Goal: Transaction & Acquisition: Purchase product/service

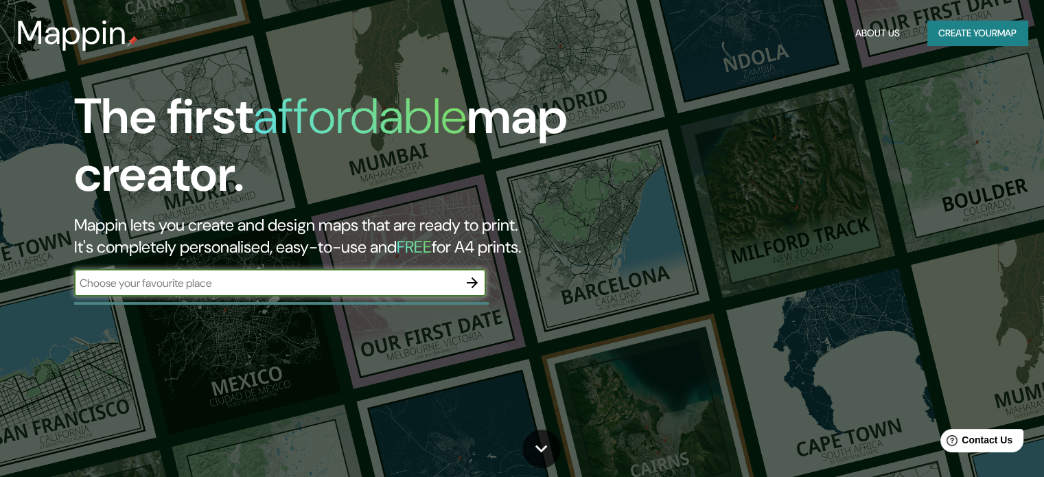
click at [273, 279] on input "text" at bounding box center [266, 283] width 384 height 16
type input "[GEOGRAPHIC_DATA]"
click at [475, 281] on icon "button" at bounding box center [472, 282] width 11 height 11
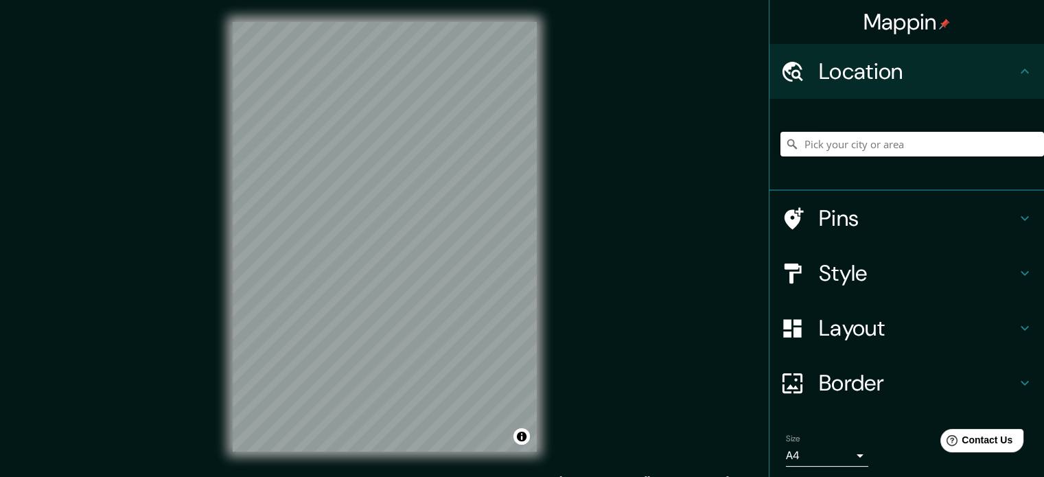
click at [821, 152] on input "Pick your city or area" at bounding box center [913, 144] width 264 height 25
type input "[GEOGRAPHIC_DATA][US_STATE], [GEOGRAPHIC_DATA], [GEOGRAPHIC_DATA]"
click at [798, 111] on div "[GEOGRAPHIC_DATA][US_STATE], [GEOGRAPHIC_DATA], [GEOGRAPHIC_DATA] [GEOGRAPHIC_D…" at bounding box center [913, 144] width 264 height 69
click at [871, 222] on h4 "Pins" at bounding box center [918, 218] width 198 height 27
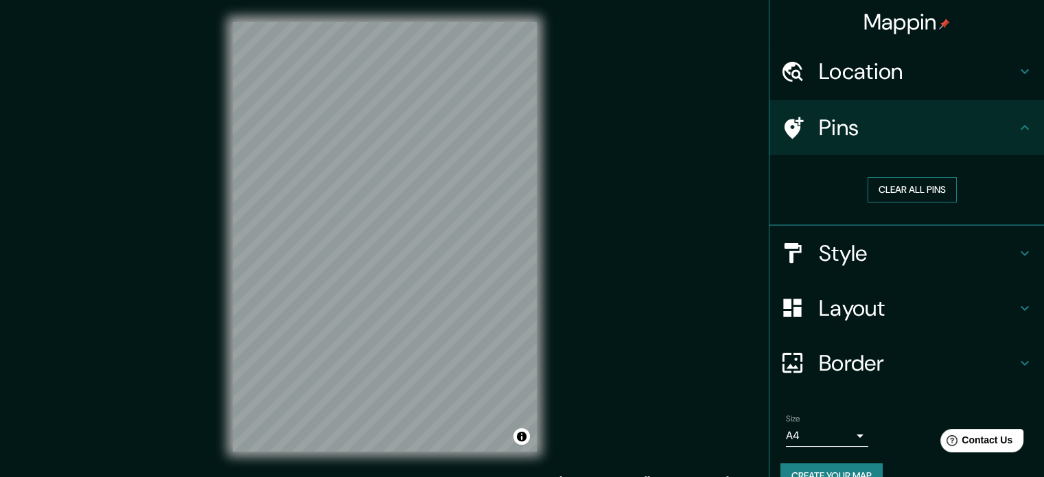
click at [901, 193] on button "Clear all pins" at bounding box center [912, 189] width 89 height 25
click at [898, 189] on button "Clear all pins" at bounding box center [912, 189] width 89 height 25
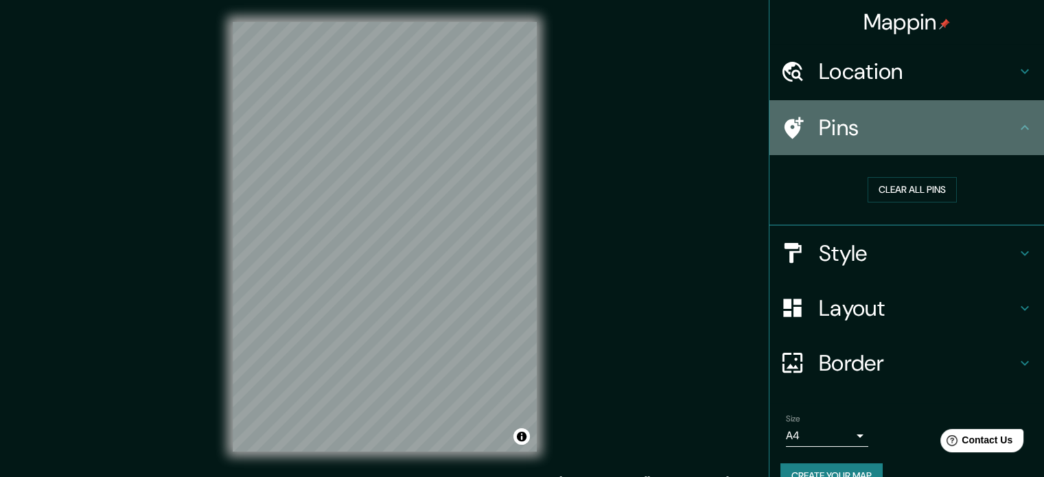
click at [906, 143] on div "Pins" at bounding box center [907, 127] width 275 height 55
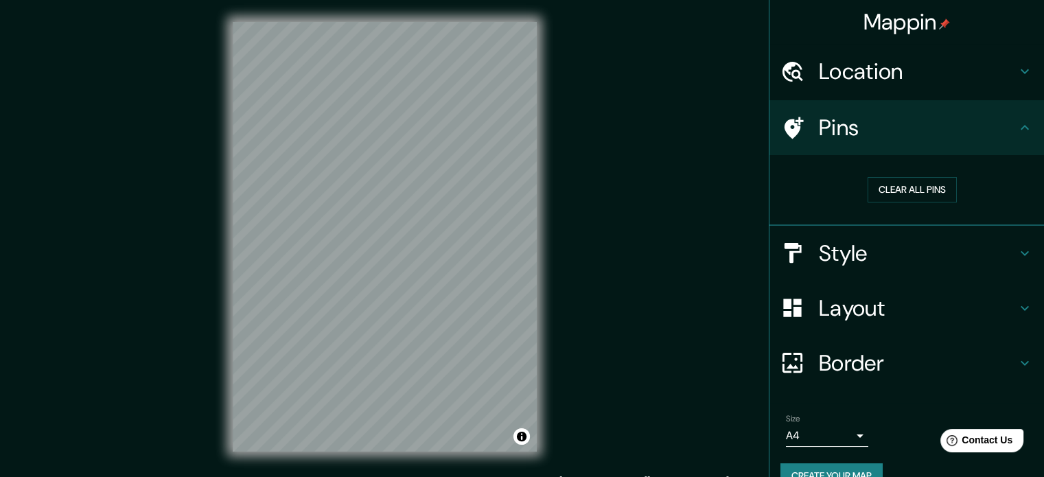
click at [855, 246] on h4 "Style" at bounding box center [918, 253] width 198 height 27
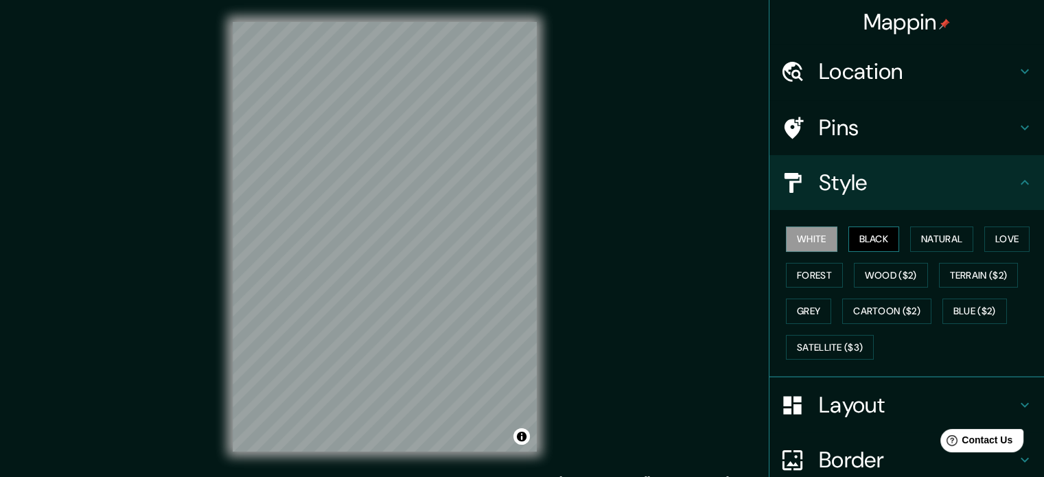
click at [863, 228] on button "Black" at bounding box center [874, 239] width 51 height 25
click at [910, 238] on button "Natural" at bounding box center [941, 239] width 63 height 25
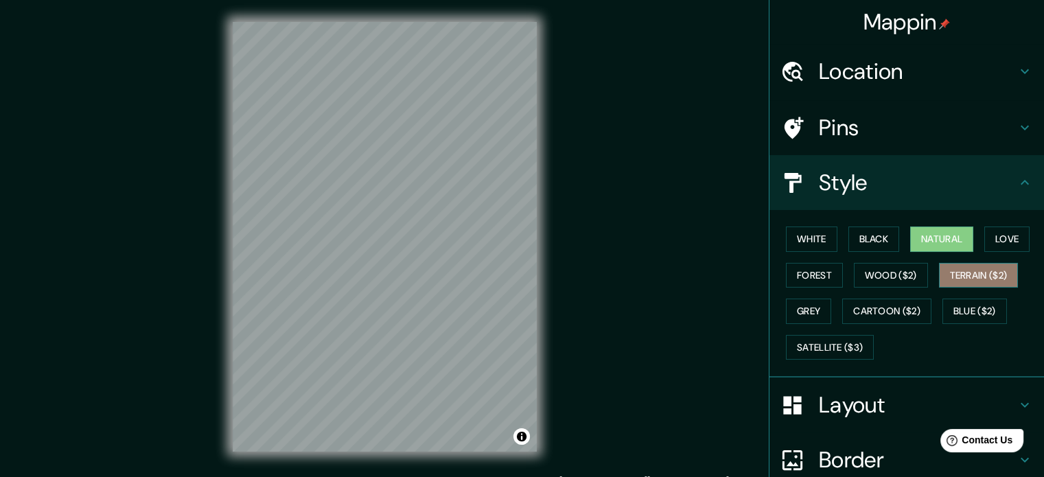
click at [952, 270] on button "Terrain ($2)" at bounding box center [979, 275] width 80 height 25
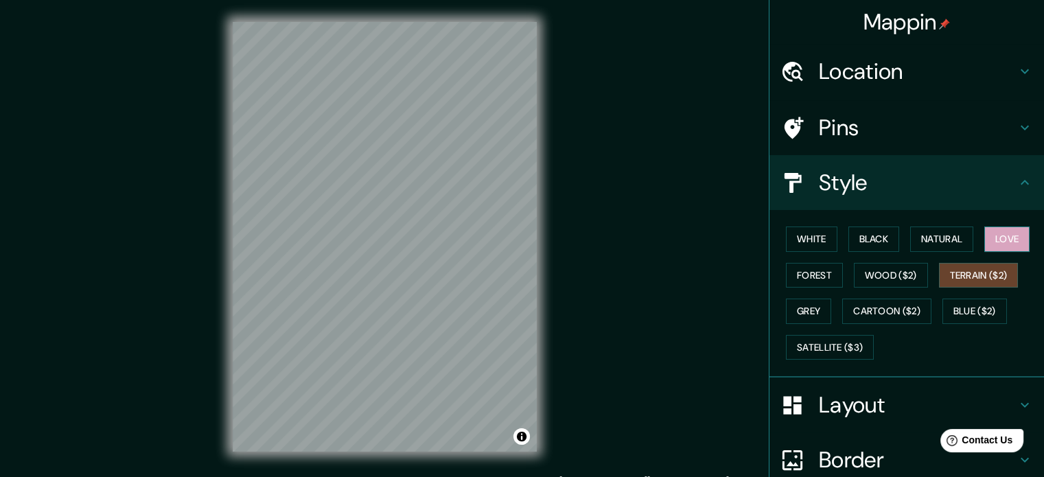
click at [989, 236] on button "Love" at bounding box center [1006, 239] width 45 height 25
click at [947, 238] on button "Natural" at bounding box center [941, 239] width 63 height 25
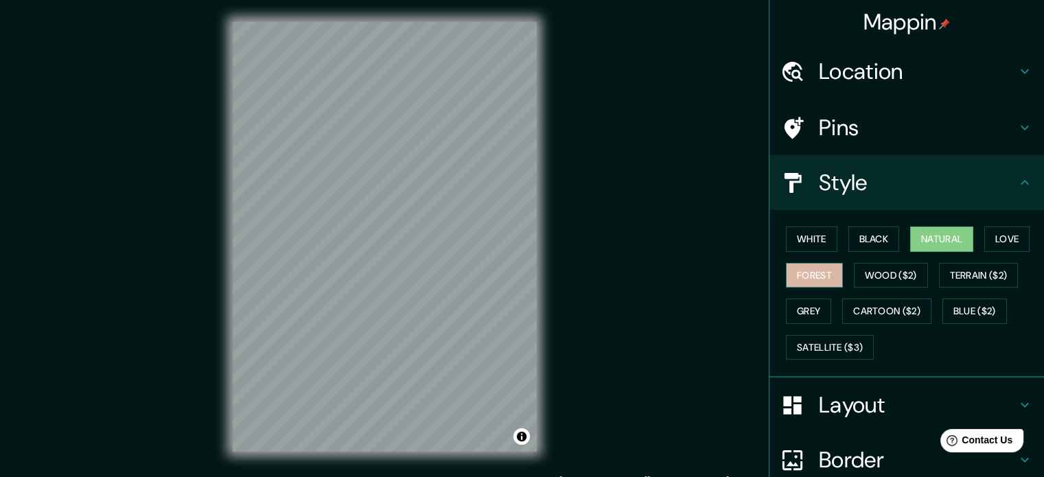
click at [828, 278] on button "Forest" at bounding box center [814, 275] width 57 height 25
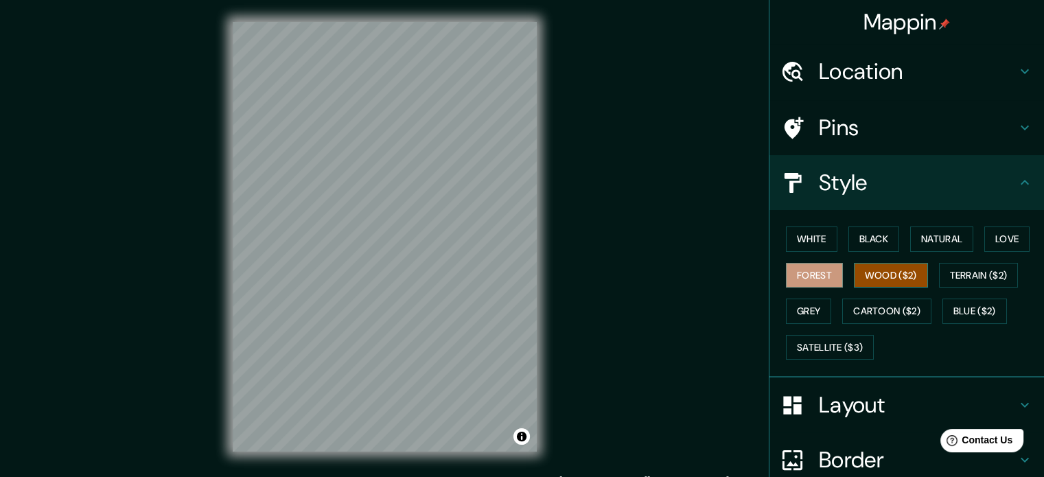
click at [857, 274] on button "Wood ($2)" at bounding box center [891, 275] width 74 height 25
click at [965, 274] on button "Terrain ($2)" at bounding box center [979, 275] width 80 height 25
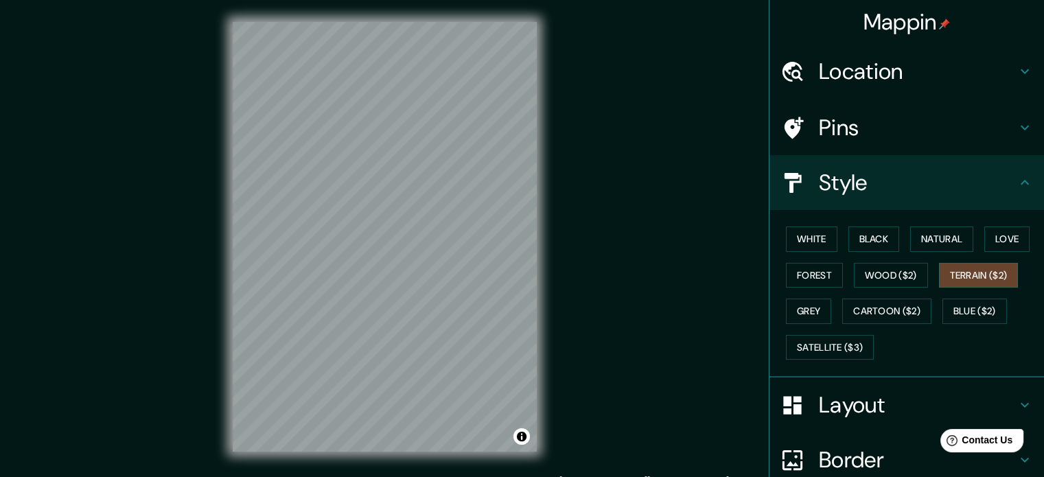
click at [827, 310] on div "White Black Natural Love Forest Wood ($2) Terrain ($2) Grey Cartoon ($2) Blue (…" at bounding box center [913, 293] width 264 height 144
click at [820, 310] on button "Grey" at bounding box center [808, 311] width 45 height 25
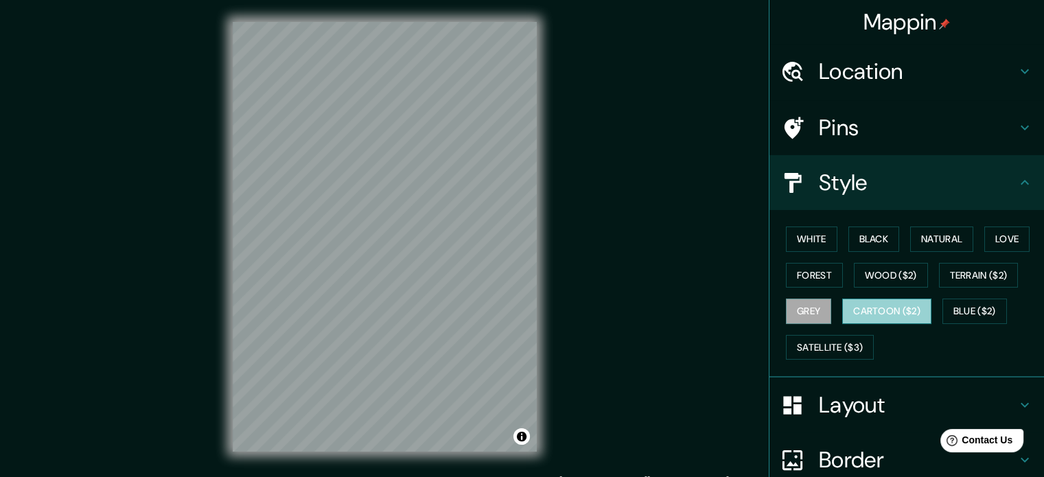
click at [862, 303] on button "Cartoon ($2)" at bounding box center [886, 311] width 89 height 25
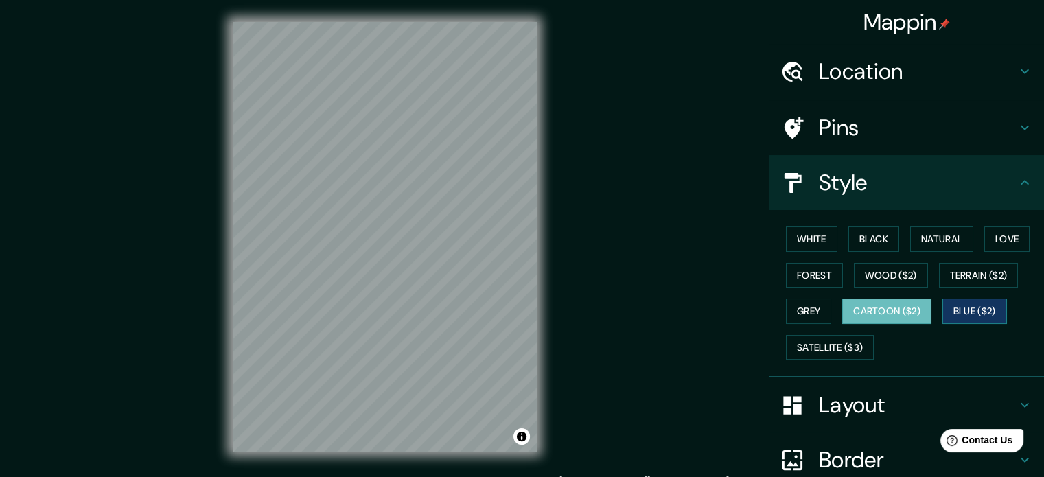
click at [960, 307] on button "Blue ($2)" at bounding box center [975, 311] width 65 height 25
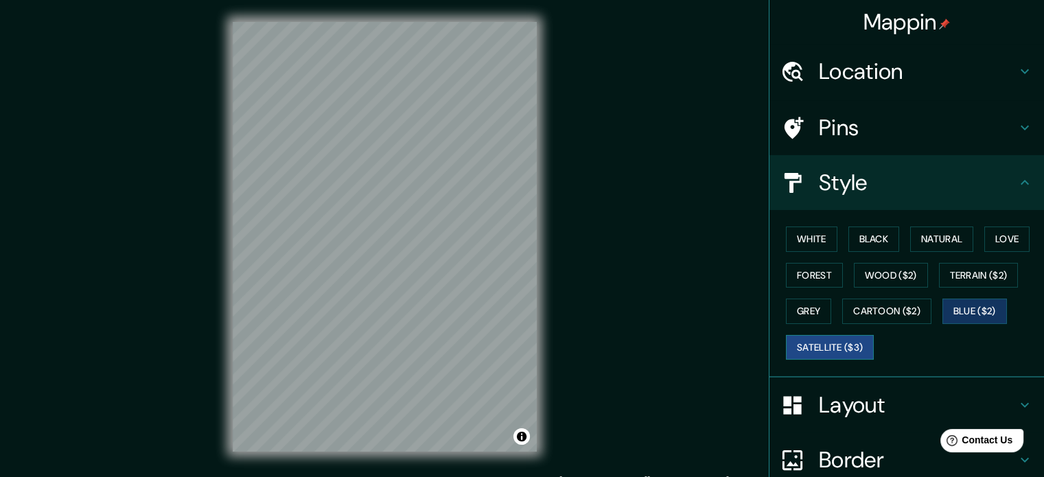
click at [811, 345] on button "Satellite ($3)" at bounding box center [830, 347] width 88 height 25
click at [971, 273] on button "Terrain ($2)" at bounding box center [979, 275] width 80 height 25
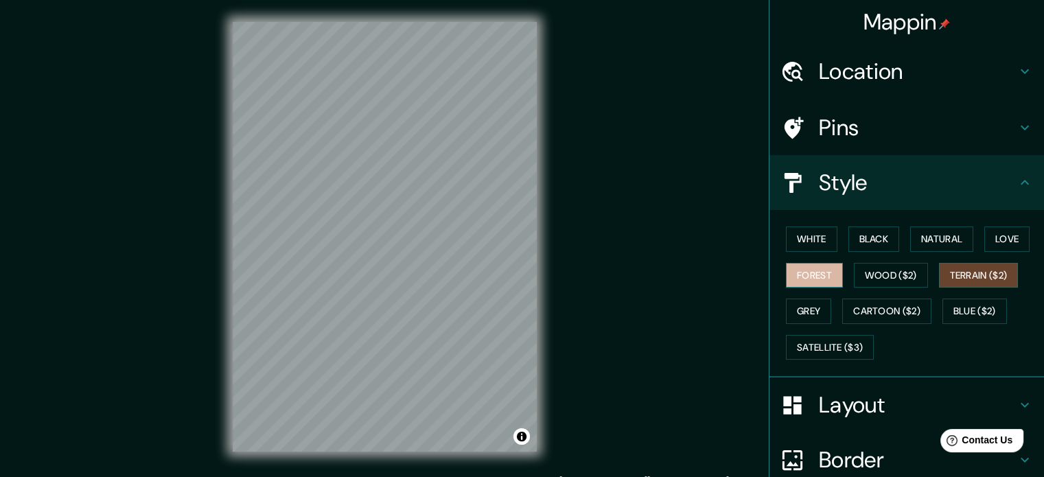
click at [809, 268] on button "Forest" at bounding box center [814, 275] width 57 height 25
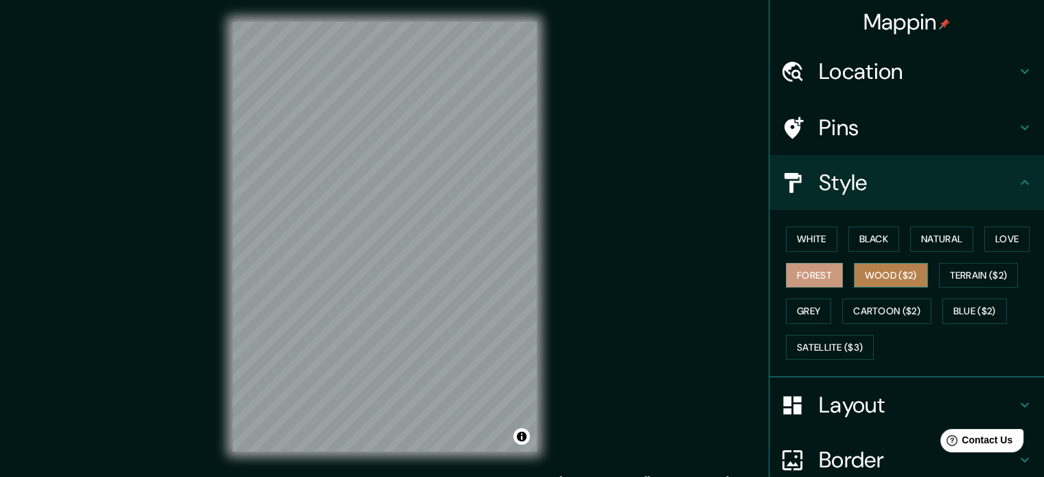
click at [864, 272] on button "Wood ($2)" at bounding box center [891, 275] width 74 height 25
click at [527, 437] on button "Toggle attribution" at bounding box center [522, 436] width 16 height 16
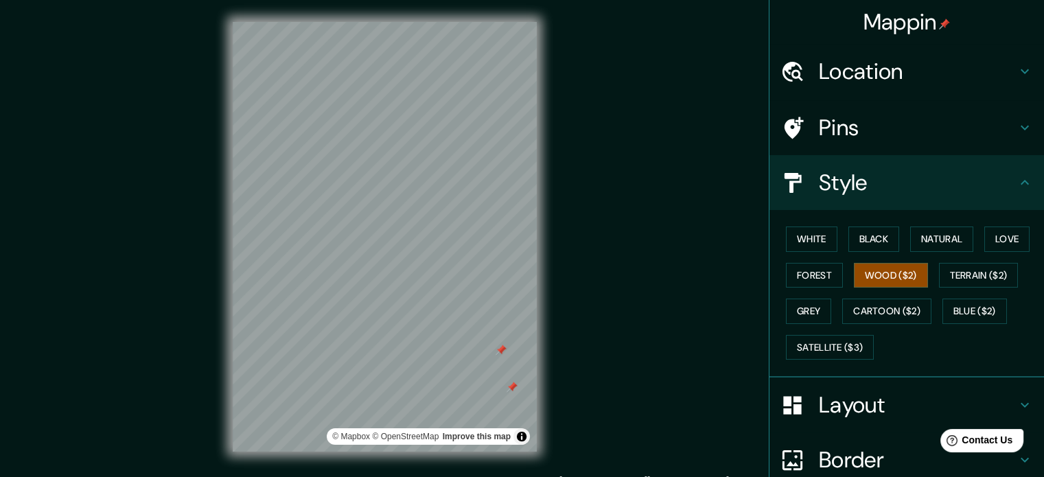
drag, startPoint x: 526, startPoint y: 389, endPoint x: 503, endPoint y: 348, distance: 46.7
click at [503, 348] on div at bounding box center [501, 350] width 11 height 11
click at [511, 384] on div at bounding box center [512, 387] width 11 height 11
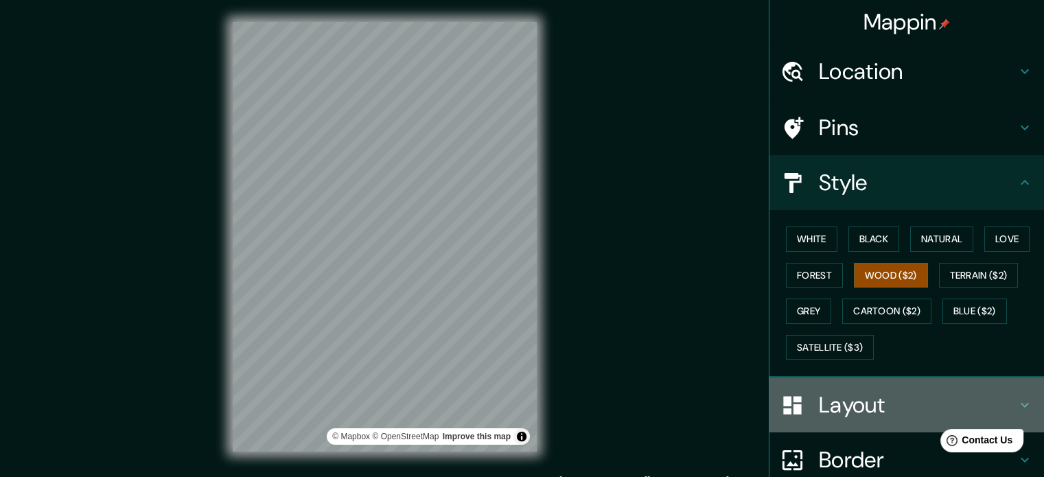
click at [872, 408] on h4 "Layout" at bounding box center [918, 404] width 198 height 27
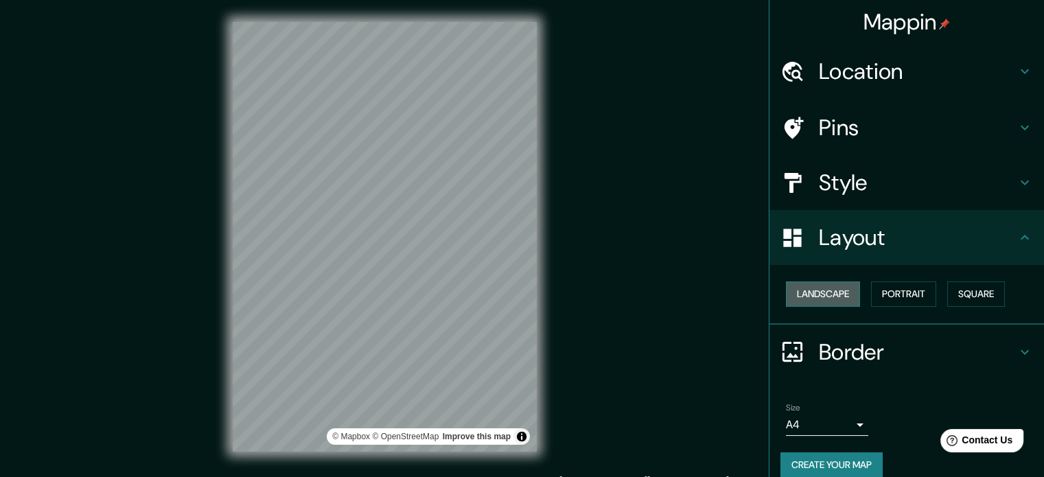
click at [837, 286] on button "Landscape" at bounding box center [823, 293] width 74 height 25
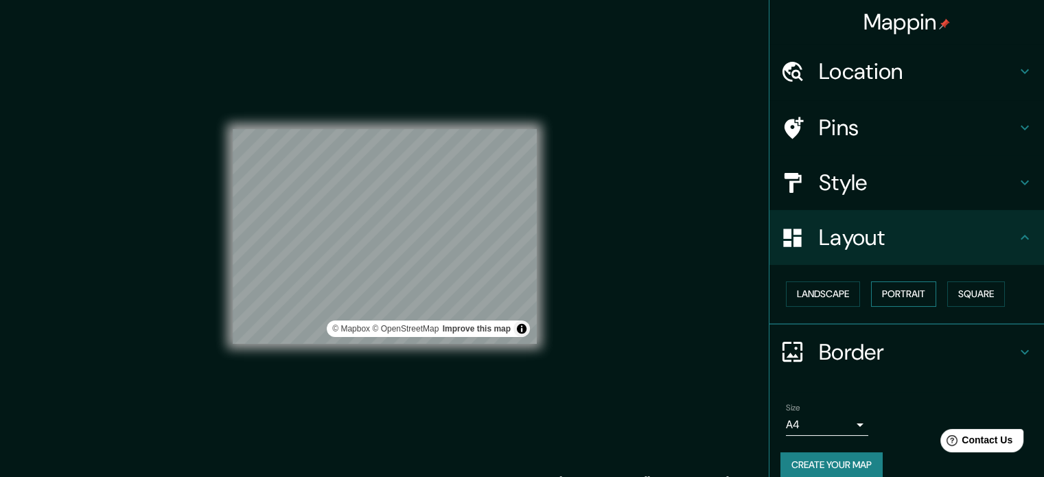
click at [882, 294] on button "Portrait" at bounding box center [903, 293] width 65 height 25
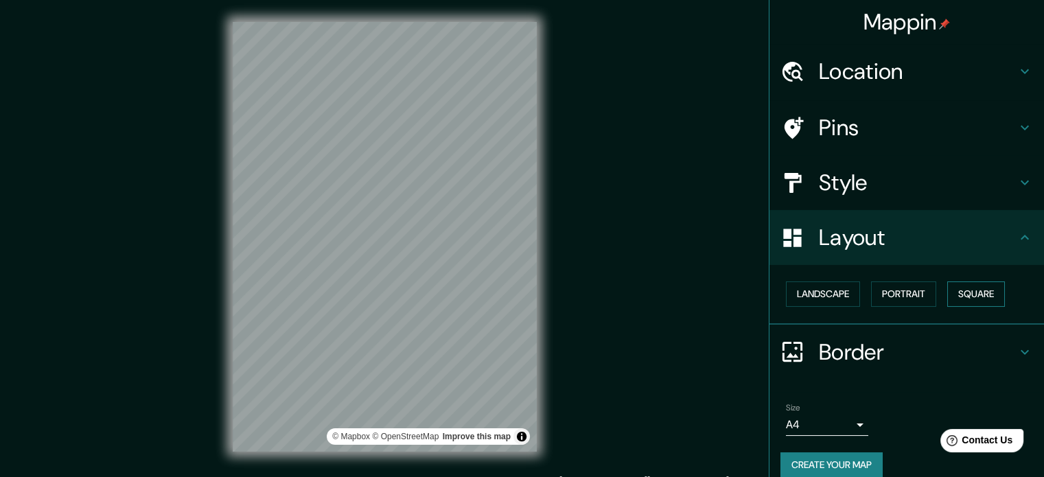
click at [970, 294] on button "Square" at bounding box center [976, 293] width 58 height 25
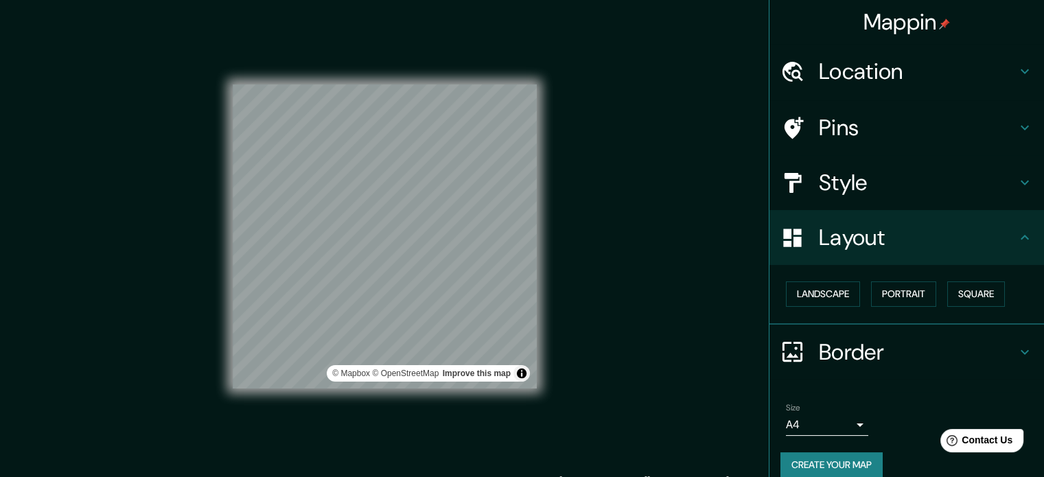
click at [934, 297] on div "Landscape [GEOGRAPHIC_DATA]" at bounding box center [913, 294] width 264 height 36
click at [897, 292] on button "Portrait" at bounding box center [903, 293] width 65 height 25
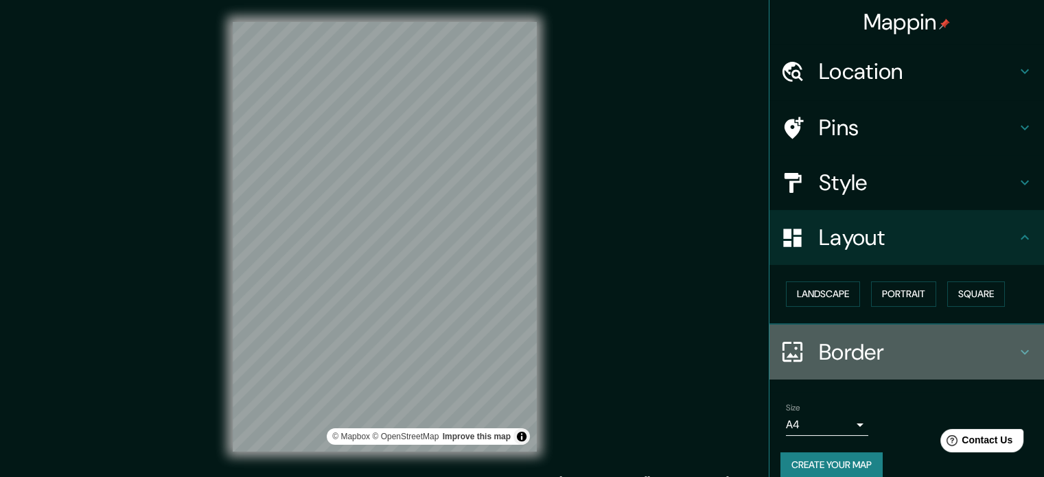
click at [879, 353] on h4 "Border" at bounding box center [918, 351] width 198 height 27
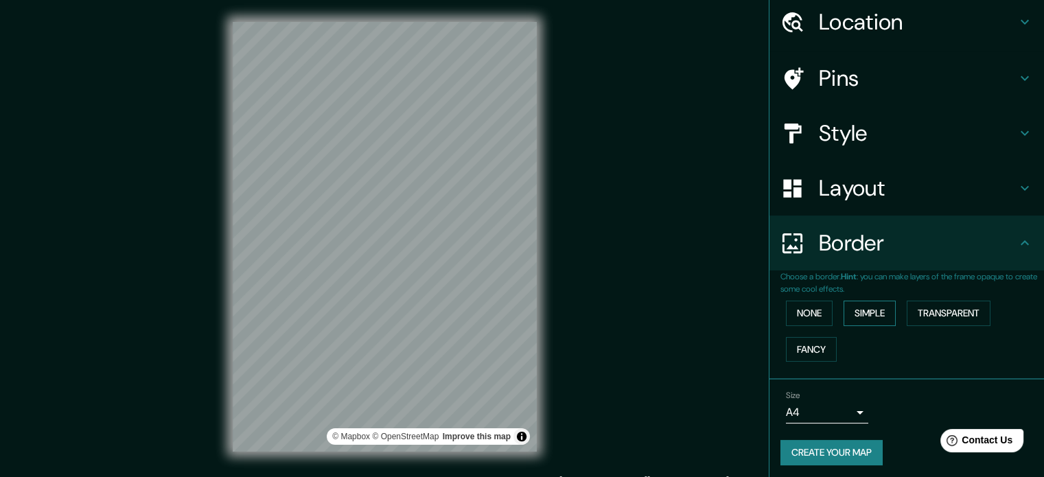
scroll to position [52, 0]
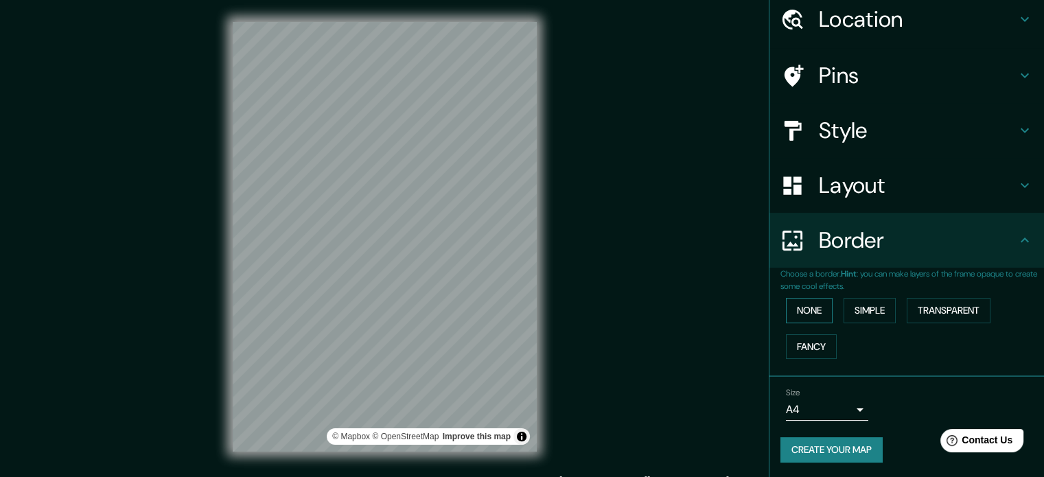
click at [816, 307] on button "None" at bounding box center [809, 310] width 47 height 25
click at [848, 309] on button "Simple" at bounding box center [870, 310] width 52 height 25
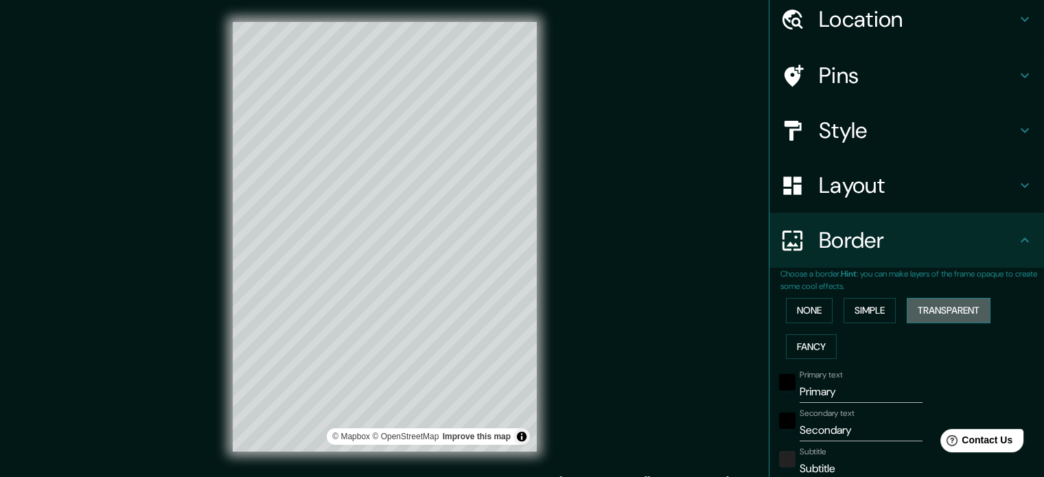
click at [936, 312] on button "Transparent" at bounding box center [949, 310] width 84 height 25
drag, startPoint x: 857, startPoint y: 329, endPoint x: 844, endPoint y: 338, distance: 15.8
click at [856, 330] on div "None Simple Transparent Fancy" at bounding box center [913, 328] width 264 height 72
click at [826, 346] on button "Fancy" at bounding box center [811, 346] width 51 height 25
click at [803, 312] on button "None" at bounding box center [809, 310] width 47 height 25
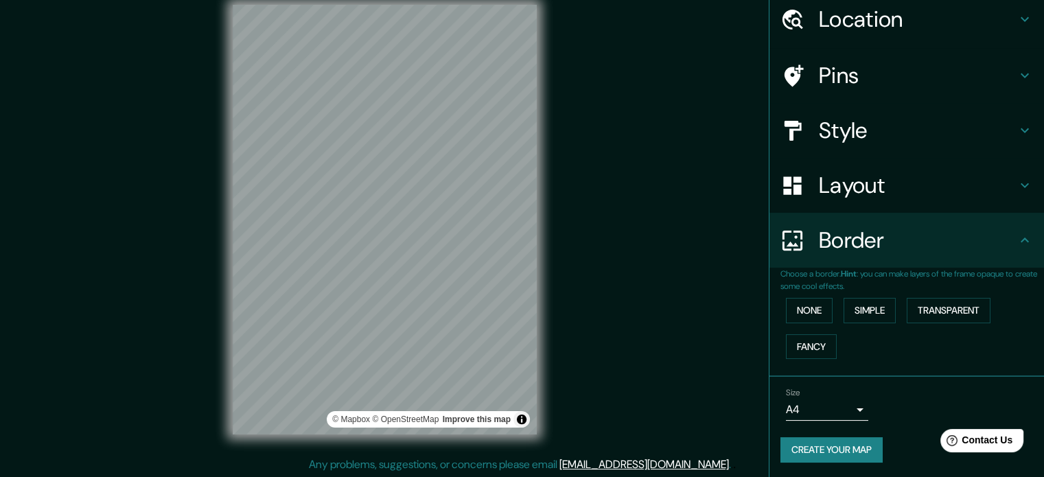
scroll to position [18, 0]
click at [853, 397] on body "Mappin Location [GEOGRAPHIC_DATA][US_STATE], [GEOGRAPHIC_DATA], [GEOGRAPHIC_DAT…" at bounding box center [522, 220] width 1044 height 477
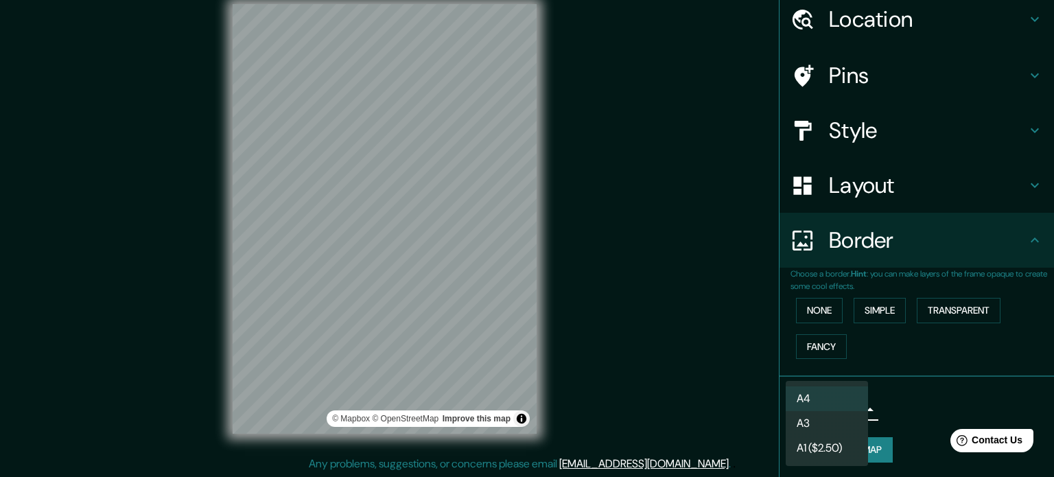
click at [854, 422] on li "A3" at bounding box center [827, 423] width 82 height 25
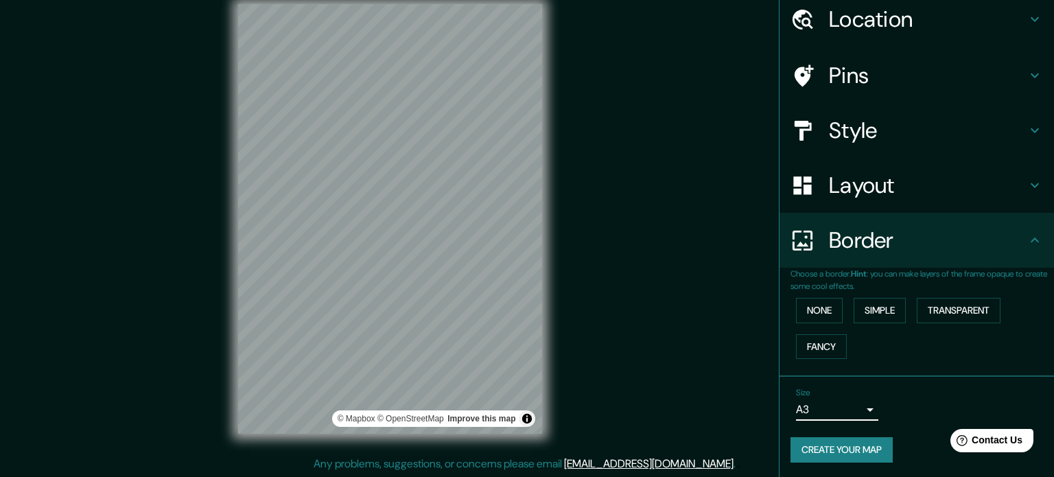
click at [843, 405] on body "Mappin Location [GEOGRAPHIC_DATA][US_STATE], [GEOGRAPHIC_DATA], [GEOGRAPHIC_DAT…" at bounding box center [527, 220] width 1054 height 477
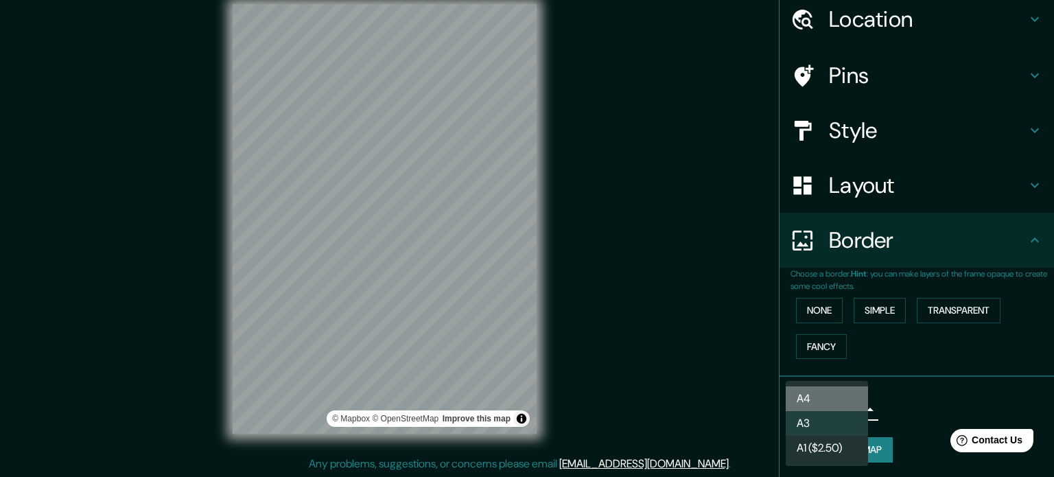
click at [835, 393] on li "A4" at bounding box center [827, 399] width 82 height 25
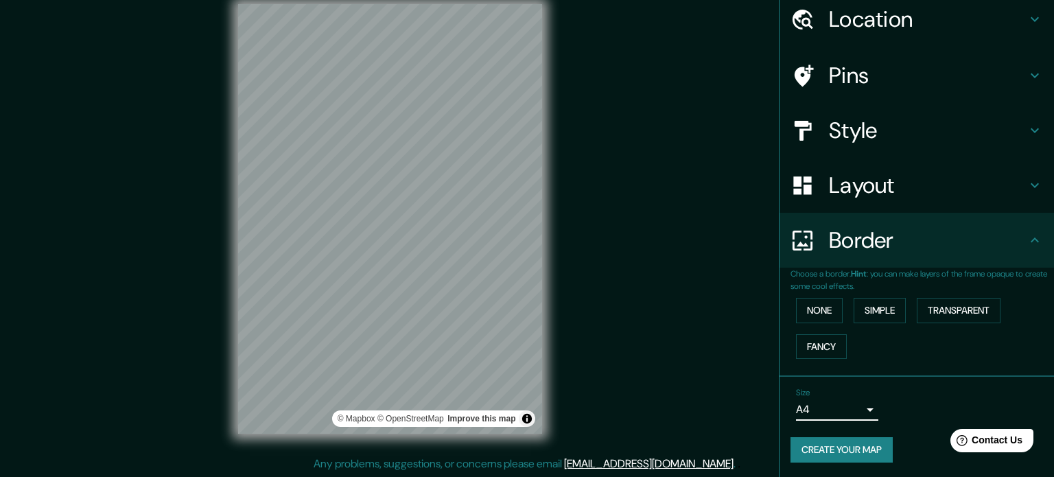
click at [851, 408] on body "Mappin Location [GEOGRAPHIC_DATA][US_STATE], [GEOGRAPHIC_DATA], [GEOGRAPHIC_DAT…" at bounding box center [527, 220] width 1054 height 477
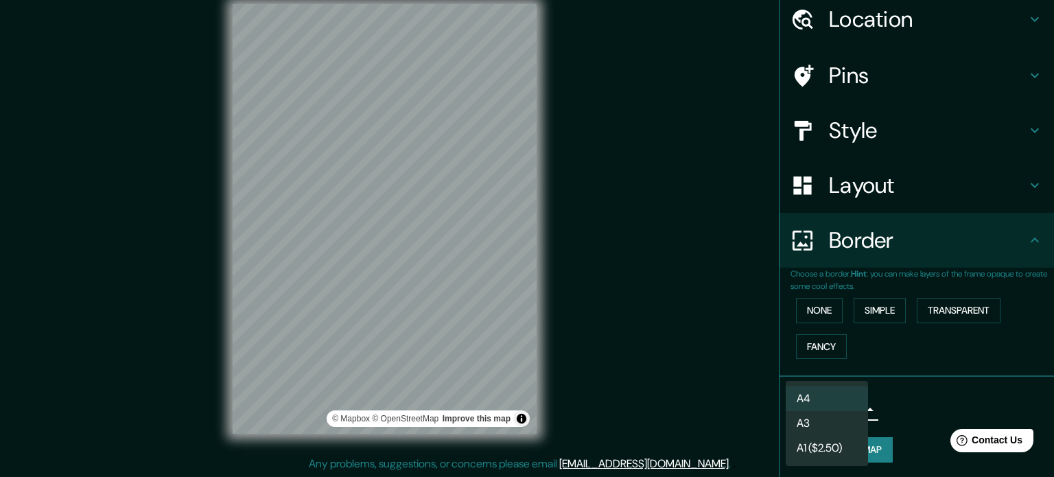
click at [832, 446] on li "A1 ($2.50)" at bounding box center [827, 448] width 82 height 25
click at [835, 412] on body "Mappin Location [GEOGRAPHIC_DATA][US_STATE], [GEOGRAPHIC_DATA], [GEOGRAPHIC_DAT…" at bounding box center [527, 220] width 1054 height 477
click at [822, 387] on li "A4" at bounding box center [827, 399] width 82 height 25
type input "single"
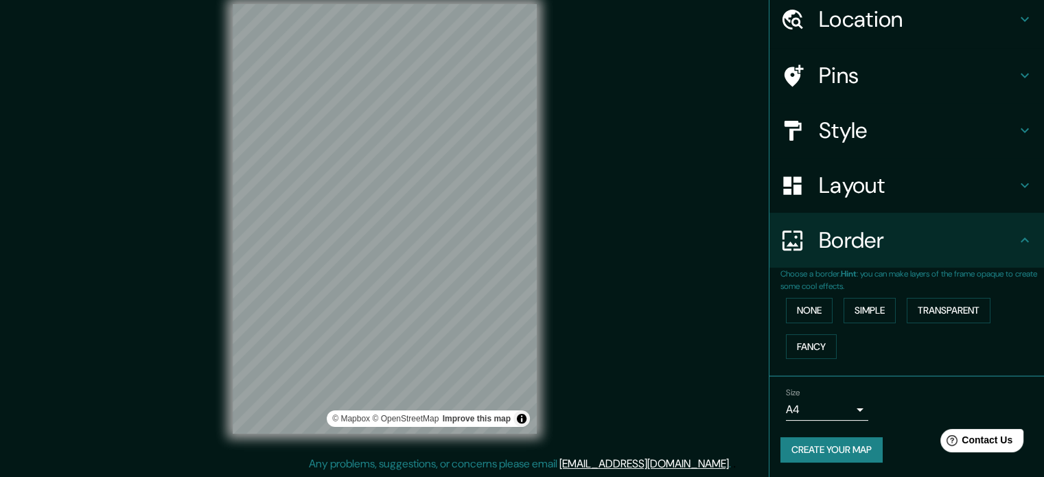
click at [555, 304] on div "© Mapbox © OpenStreetMap Improve this map" at bounding box center [385, 219] width 348 height 474
click at [645, 315] on div "Mappin Location [GEOGRAPHIC_DATA][US_STATE], [GEOGRAPHIC_DATA], [GEOGRAPHIC_DAT…" at bounding box center [522, 230] width 1044 height 496
